Goal: Obtain resource: Obtain resource

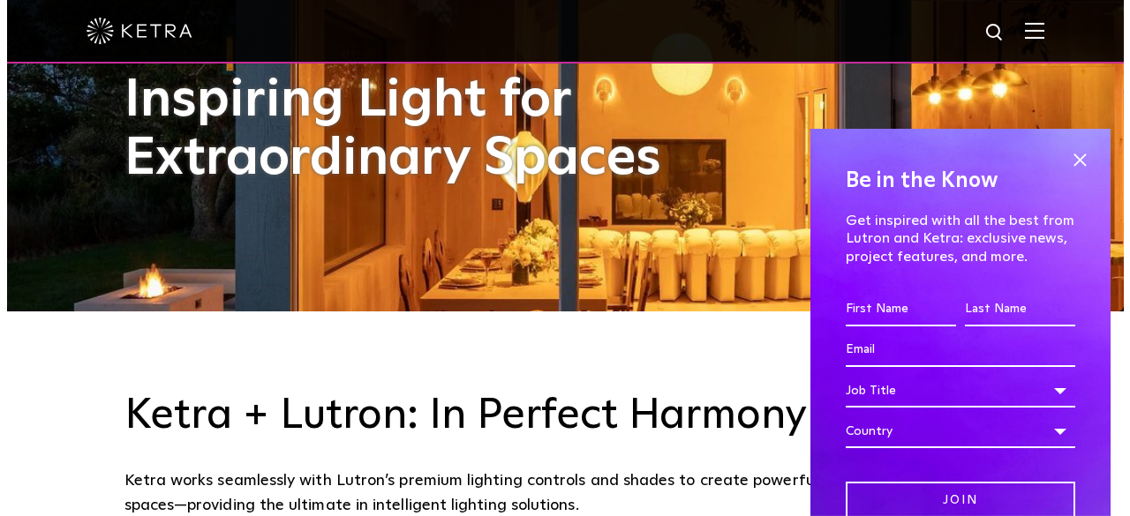
scroll to position [353, 0]
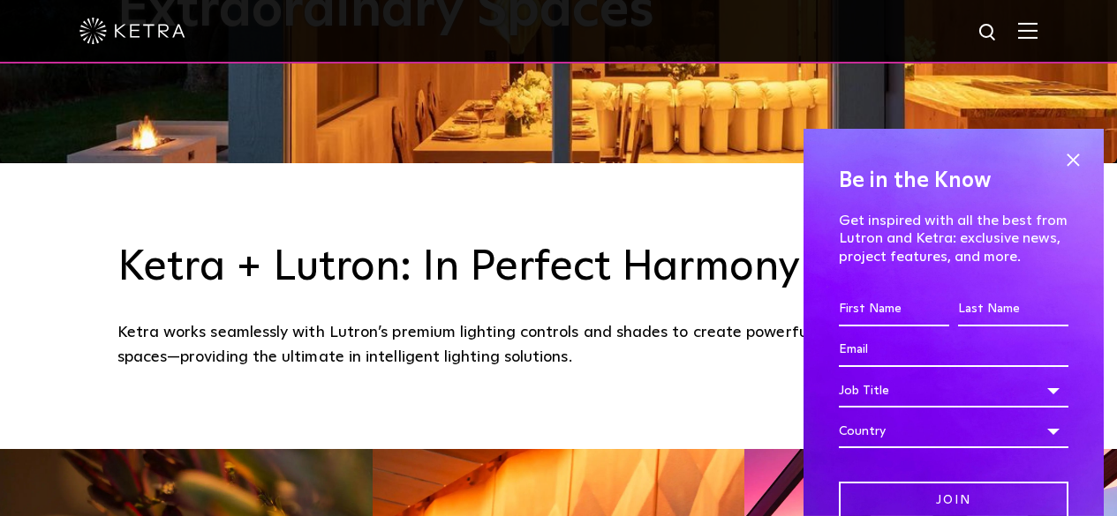
click at [1037, 27] on img at bounding box center [1027, 30] width 19 height 17
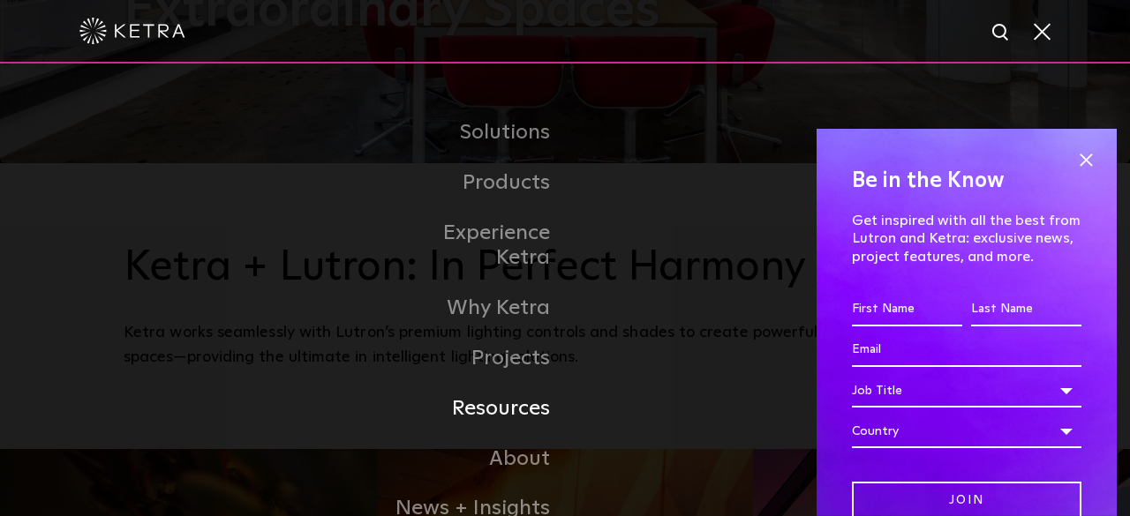
click at [505, 384] on link "Resources" at bounding box center [474, 409] width 181 height 50
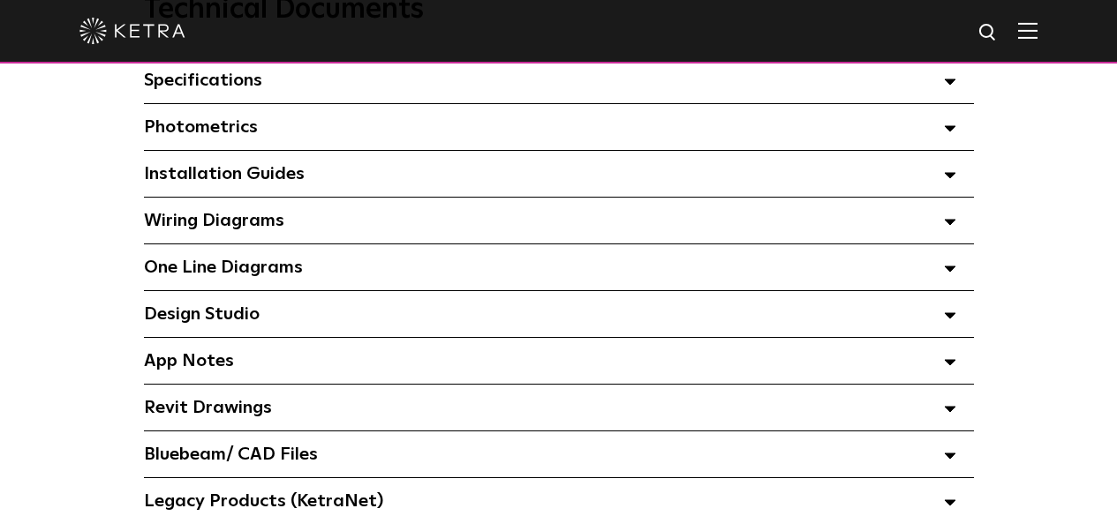
scroll to position [1413, 0]
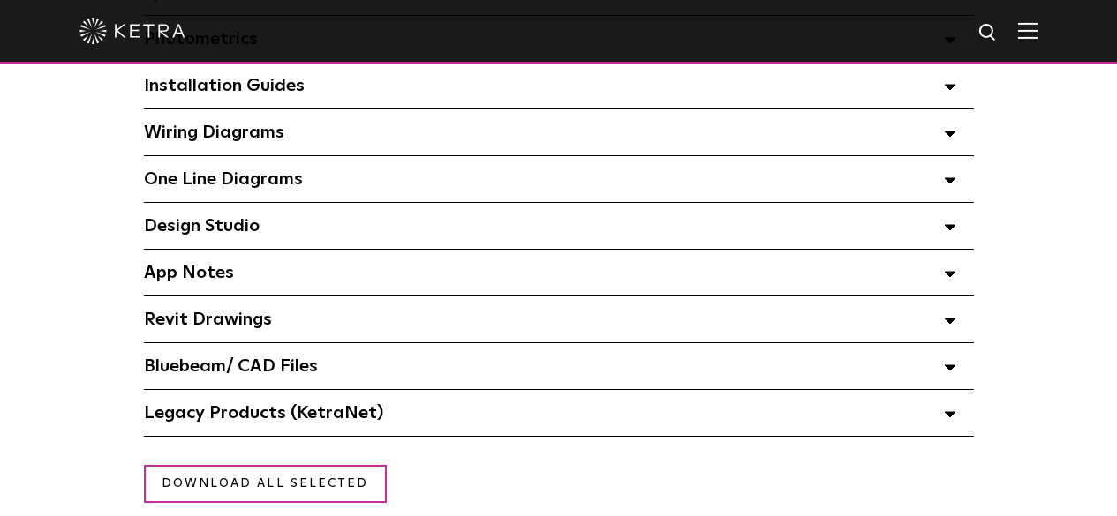
click at [213, 322] on span "Revit Drawings Select checkboxes to use the bulk download option below" at bounding box center [208, 320] width 128 height 18
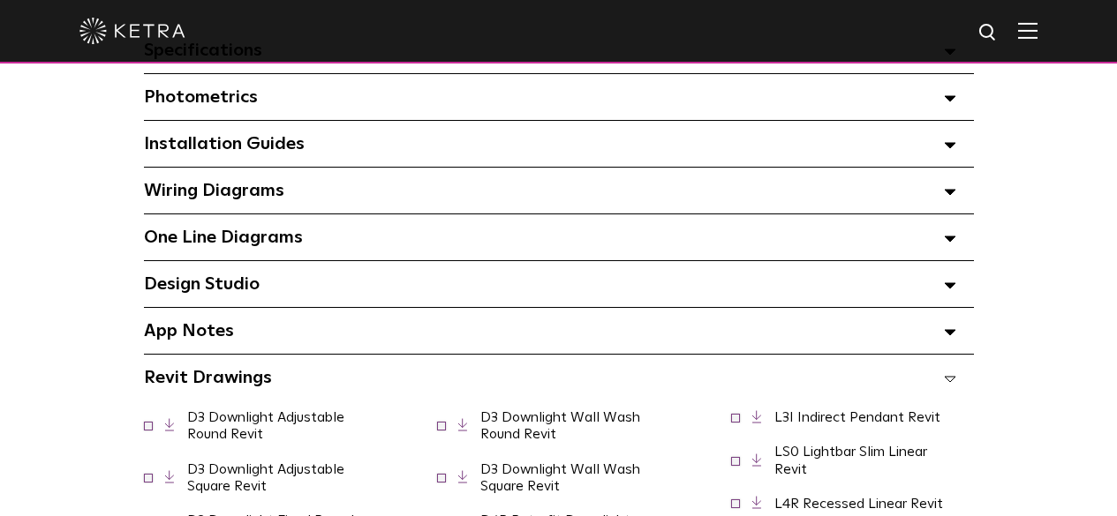
scroll to position [1236, 0]
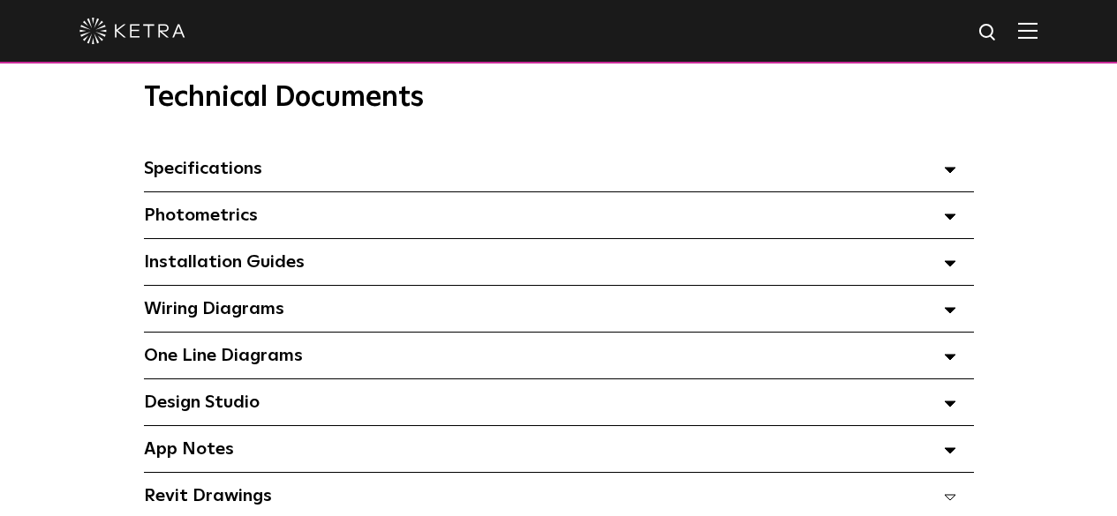
click at [155, 218] on span "Photometrics Select checkboxes to use the bulk download option below" at bounding box center [201, 216] width 114 height 18
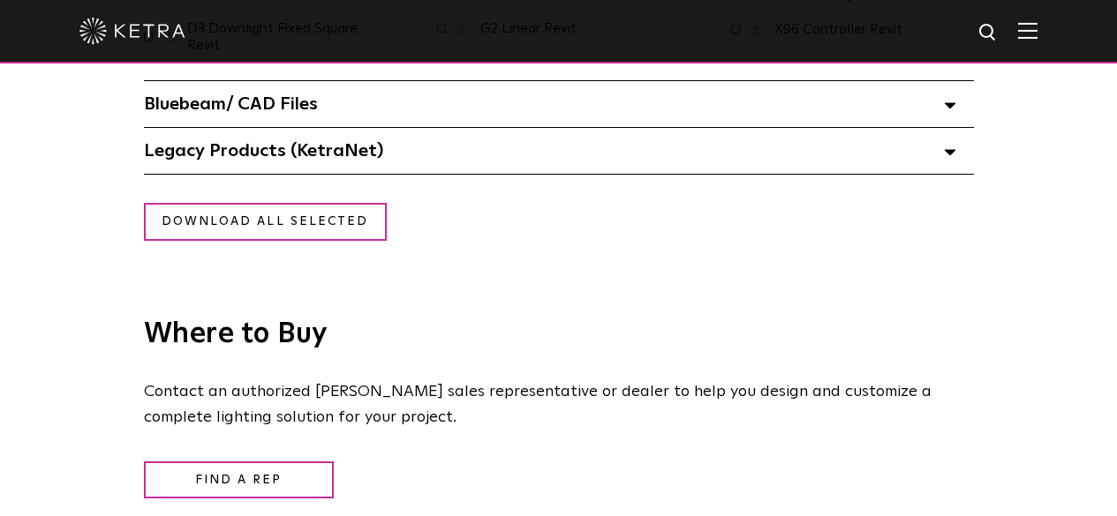
scroll to position [2040, 0]
